Goal: Transaction & Acquisition: Purchase product/service

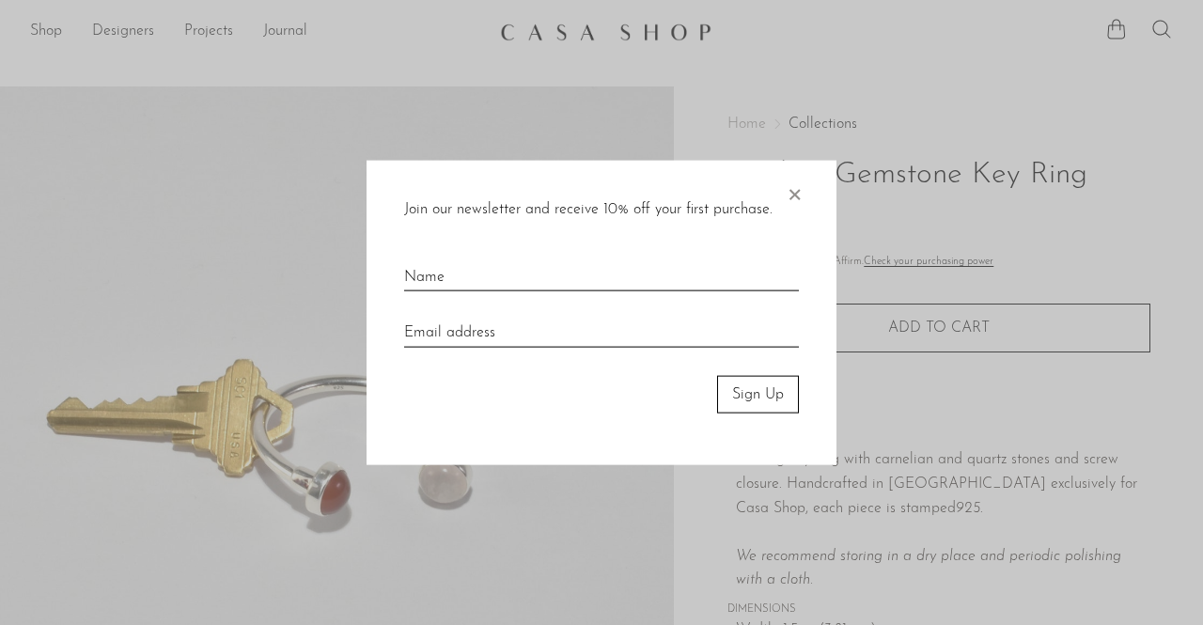
click at [789, 193] on span "×" at bounding box center [793, 190] width 19 height 60
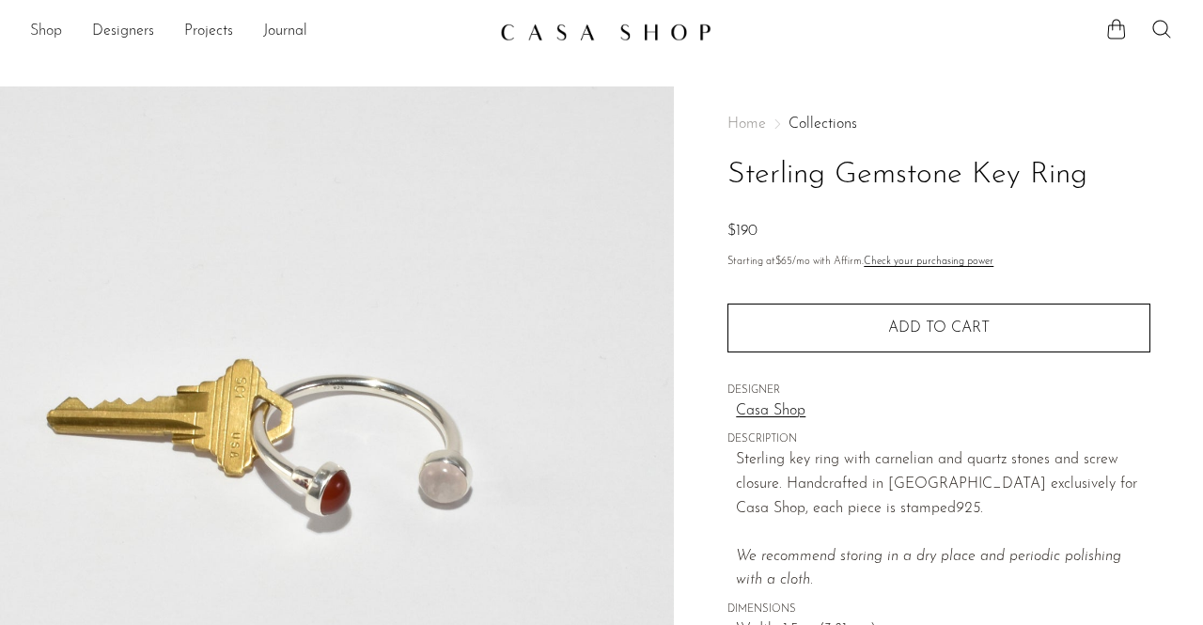
click at [51, 35] on link "Shop" at bounding box center [46, 32] width 32 height 24
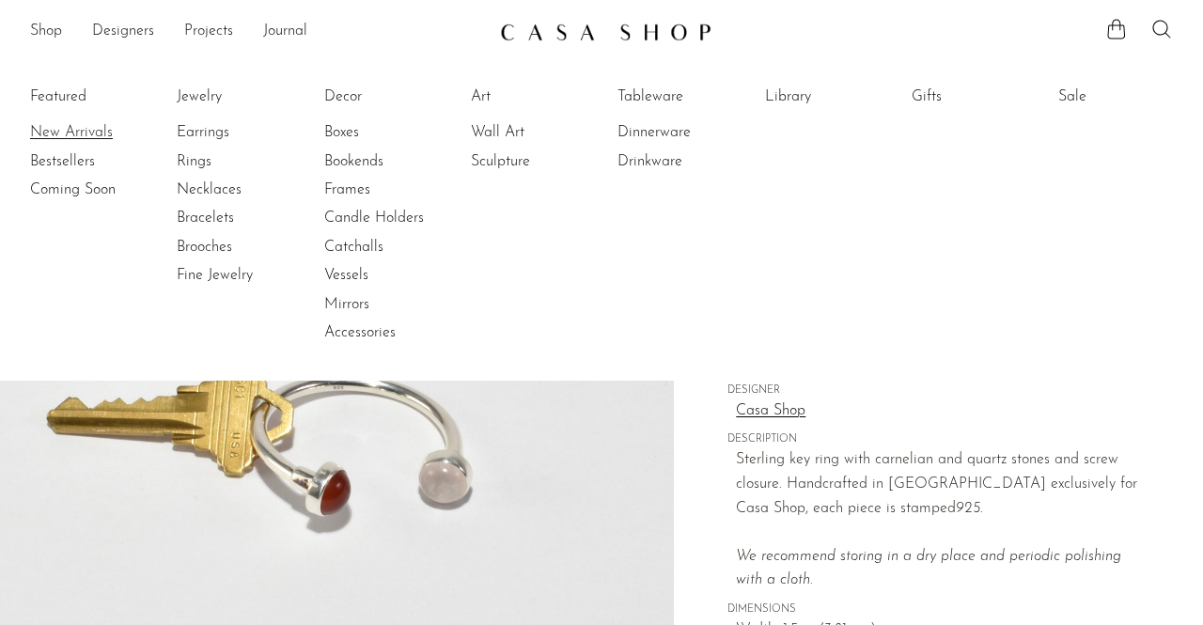
click at [86, 141] on link "New Arrivals" at bounding box center [100, 132] width 141 height 21
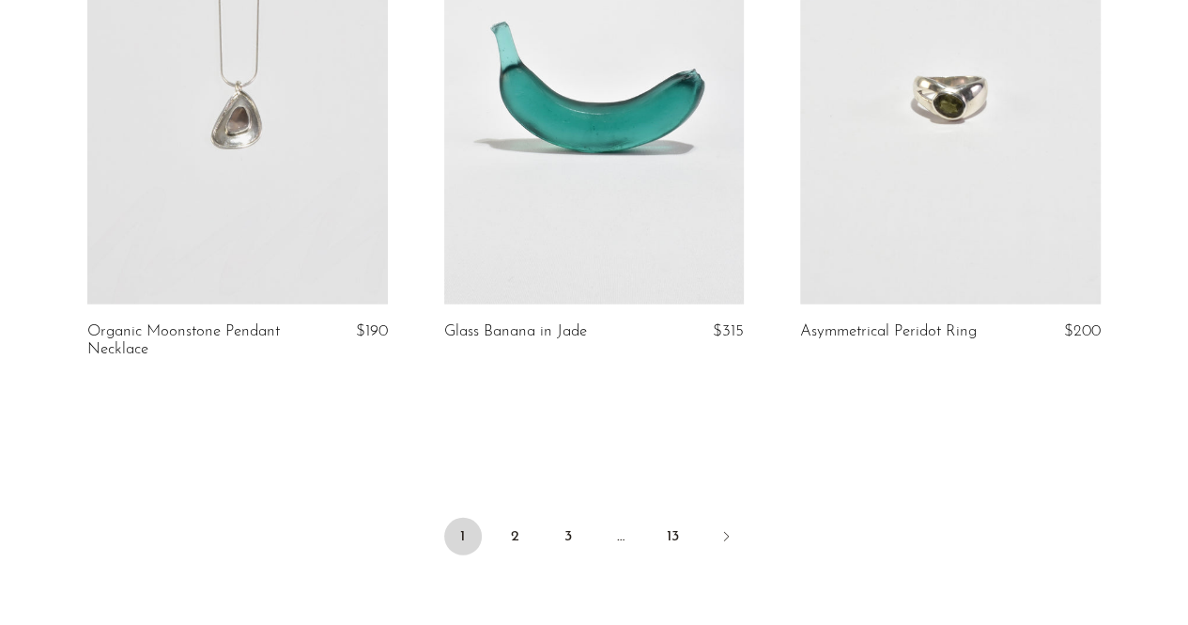
scroll to position [5910, 0]
click at [720, 540] on icon "Next" at bounding box center [726, 537] width 15 height 15
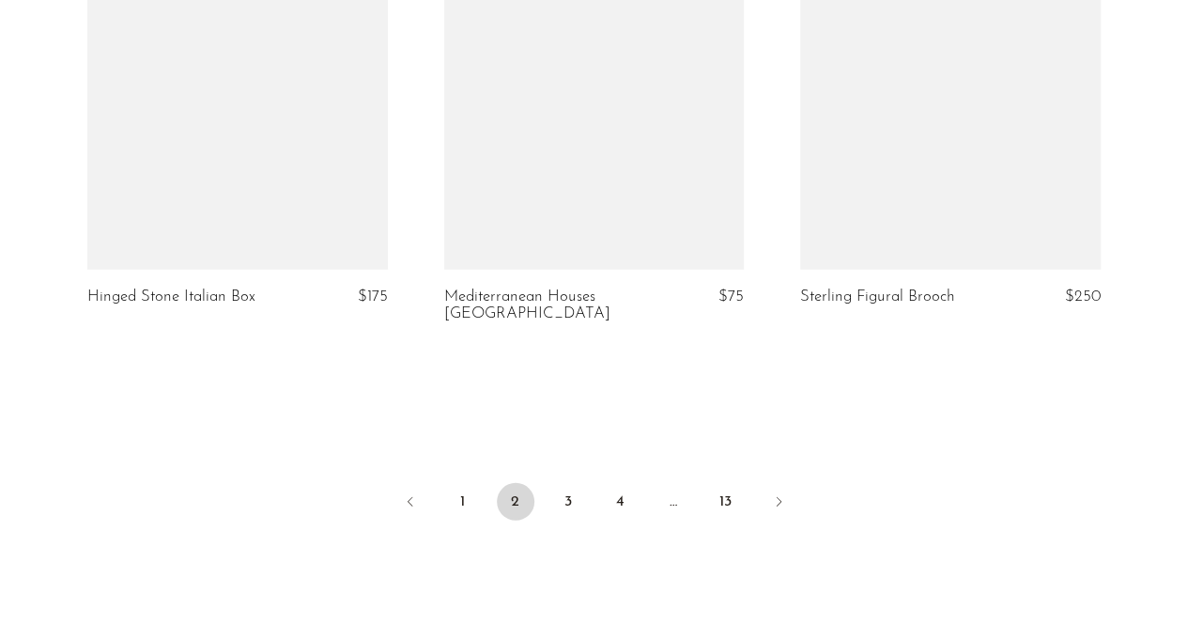
scroll to position [6092, 0]
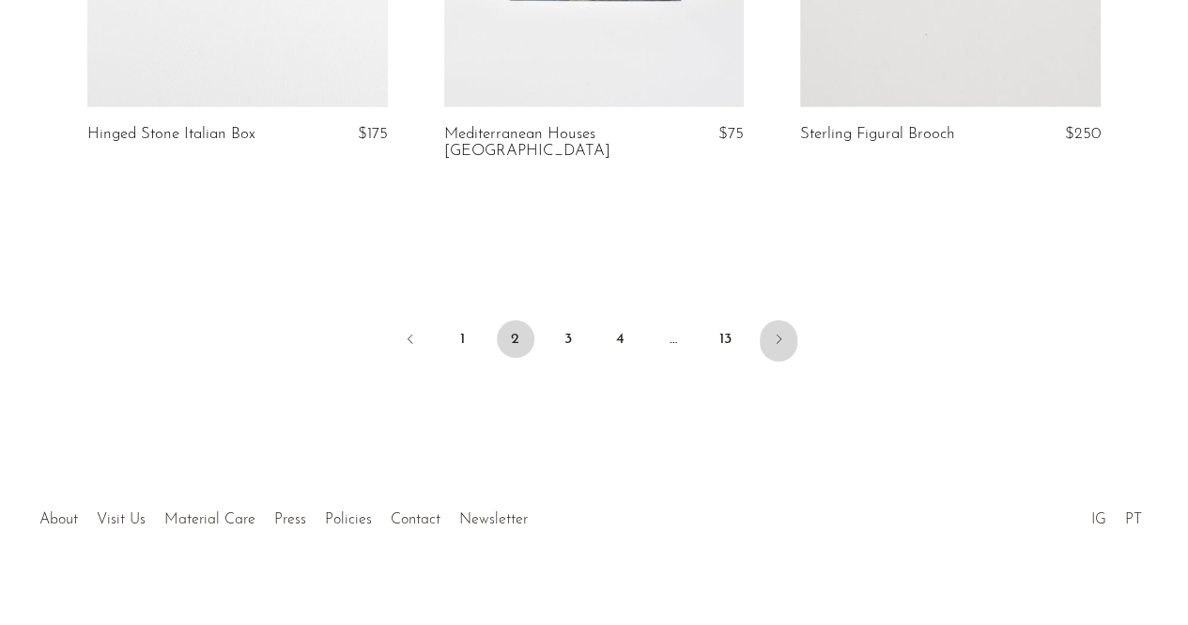
click at [782, 332] on icon "Next" at bounding box center [778, 339] width 15 height 15
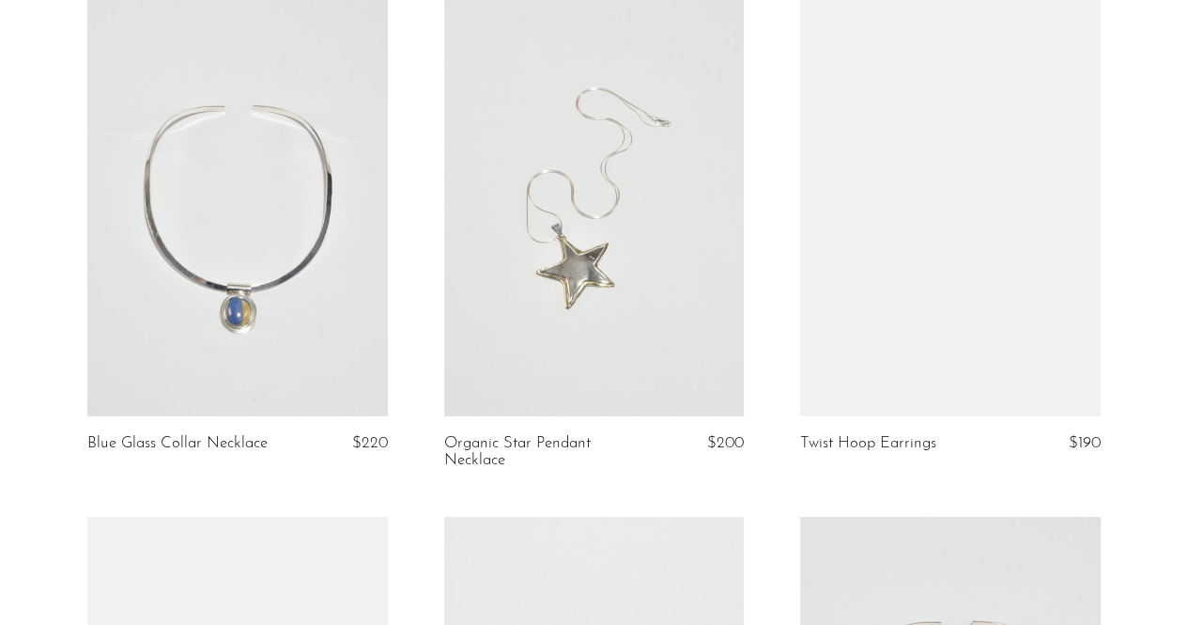
scroll to position [2742, 0]
